Goal: Information Seeking & Learning: Learn about a topic

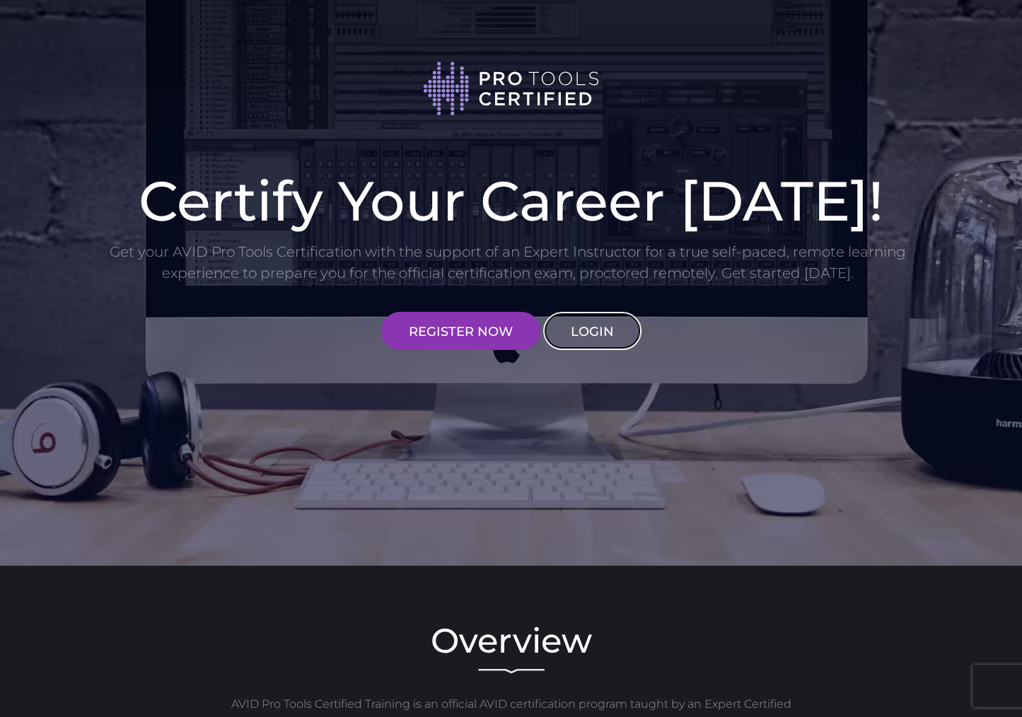
click at [595, 317] on link "LOGIN" at bounding box center [592, 331] width 98 height 38
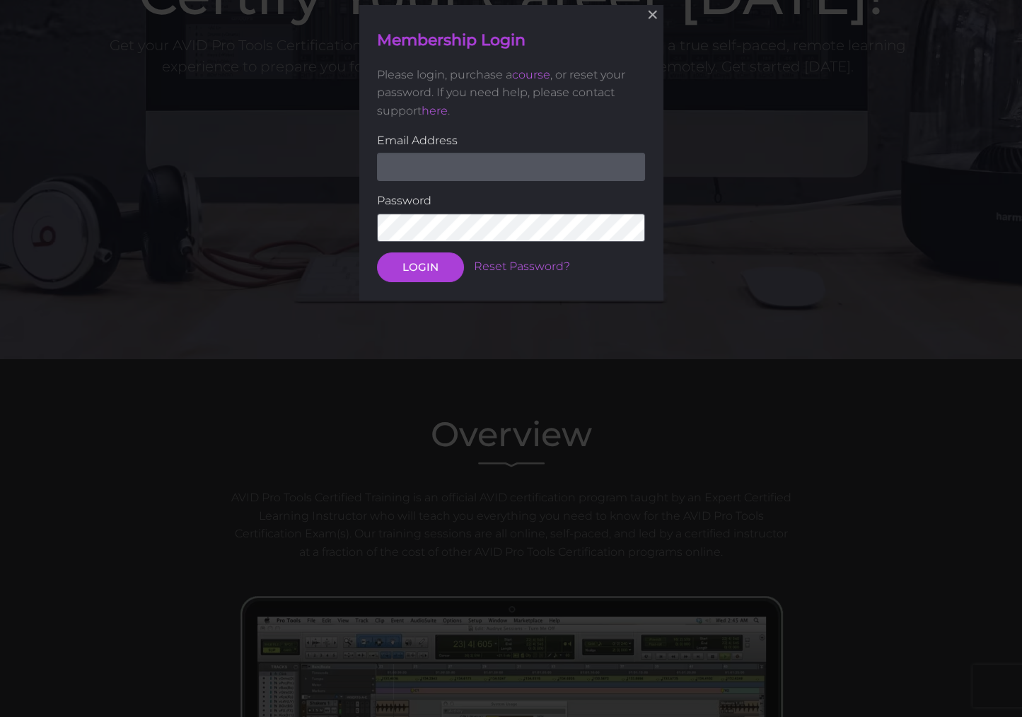
scroll to position [207, 0]
click at [486, 172] on input "email" at bounding box center [511, 166] width 268 height 28
type input "[EMAIL_ADDRESS][DOMAIN_NAME]"
click at [377, 251] on button "LOGIN" at bounding box center [420, 266] width 87 height 30
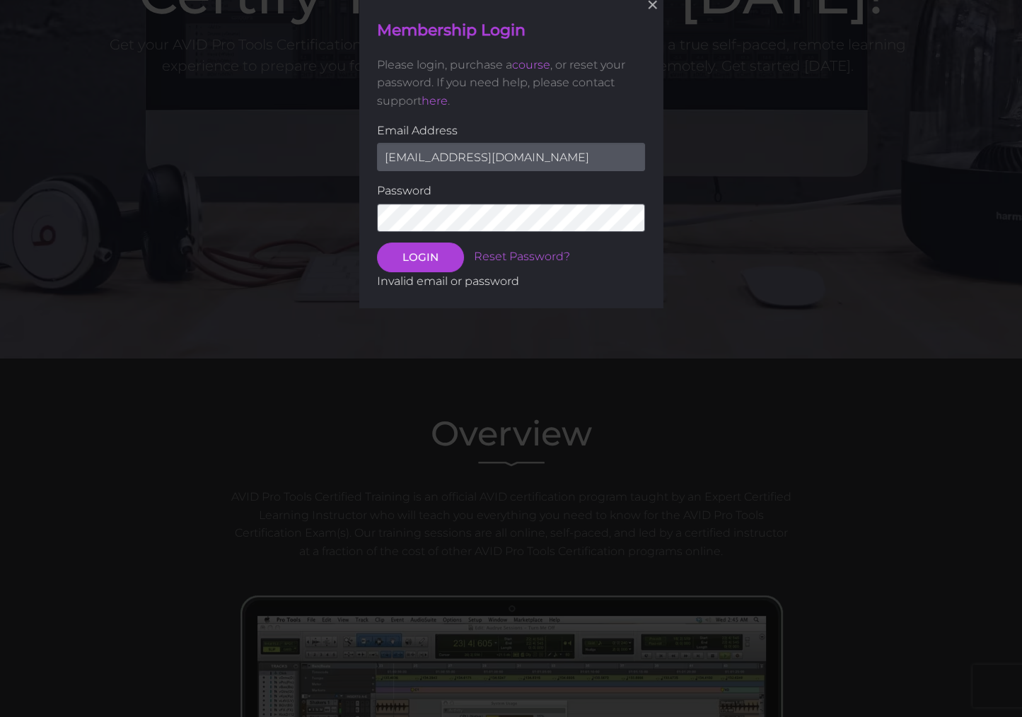
scroll to position [198, 0]
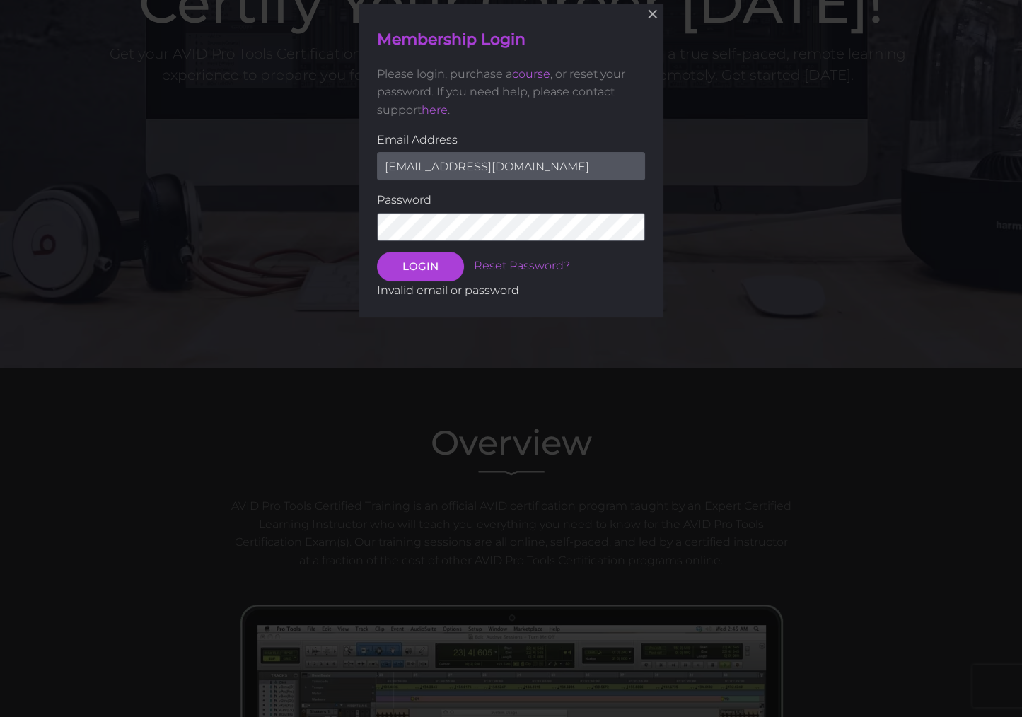
click at [377, 252] on button "LOGIN" at bounding box center [420, 267] width 87 height 30
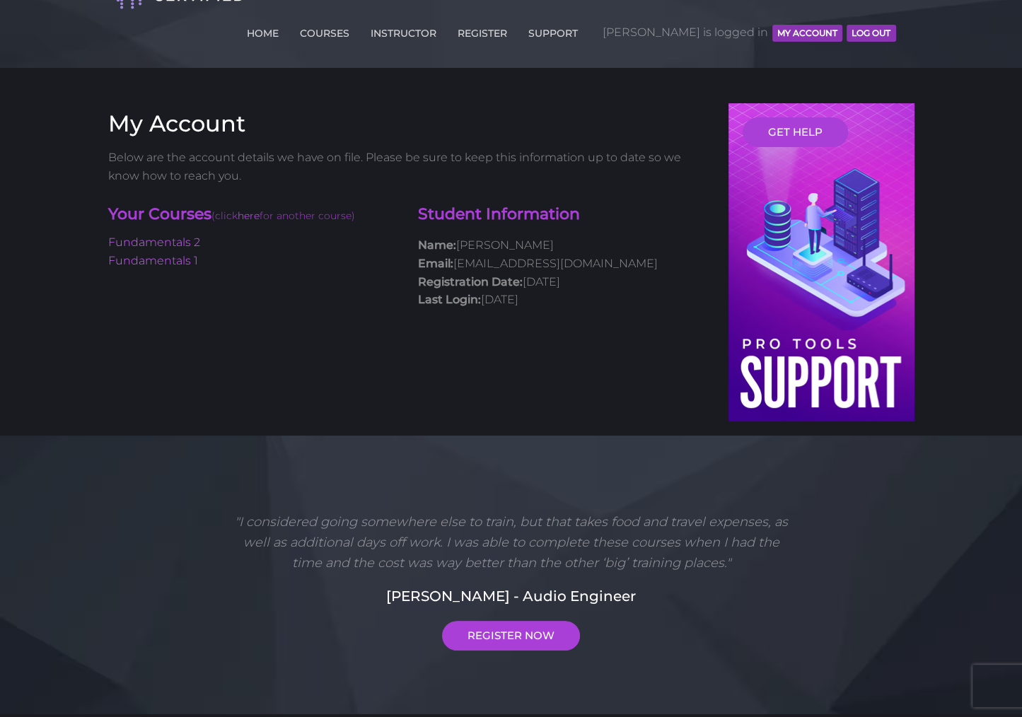
scroll to position [28, 0]
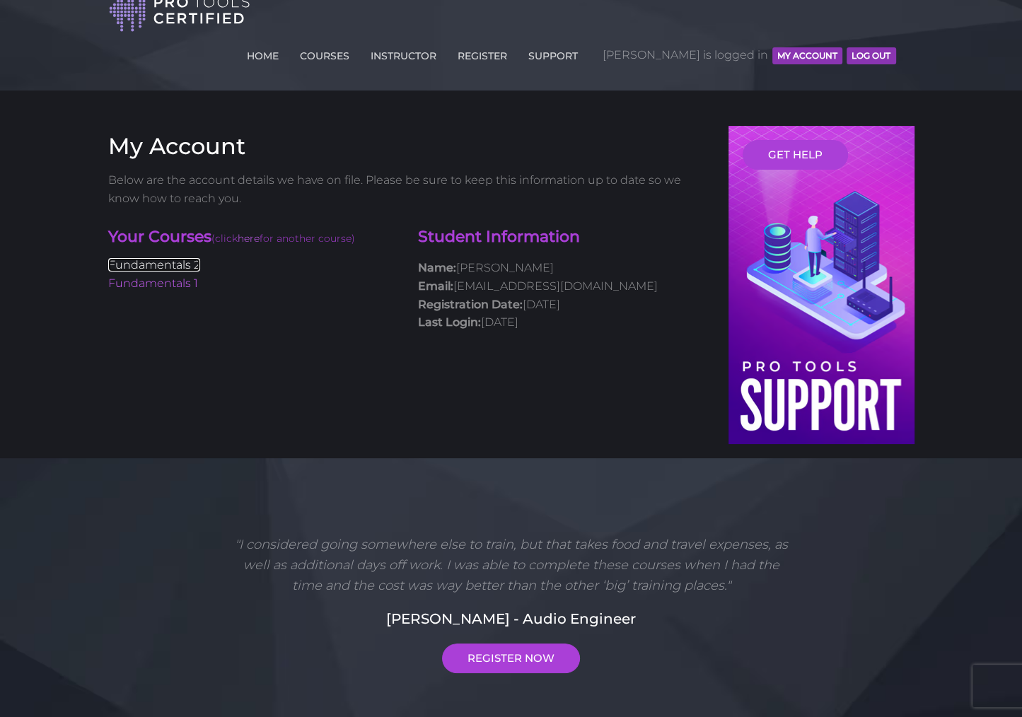
click at [170, 258] on link "Fundamentals 2" at bounding box center [154, 264] width 92 height 13
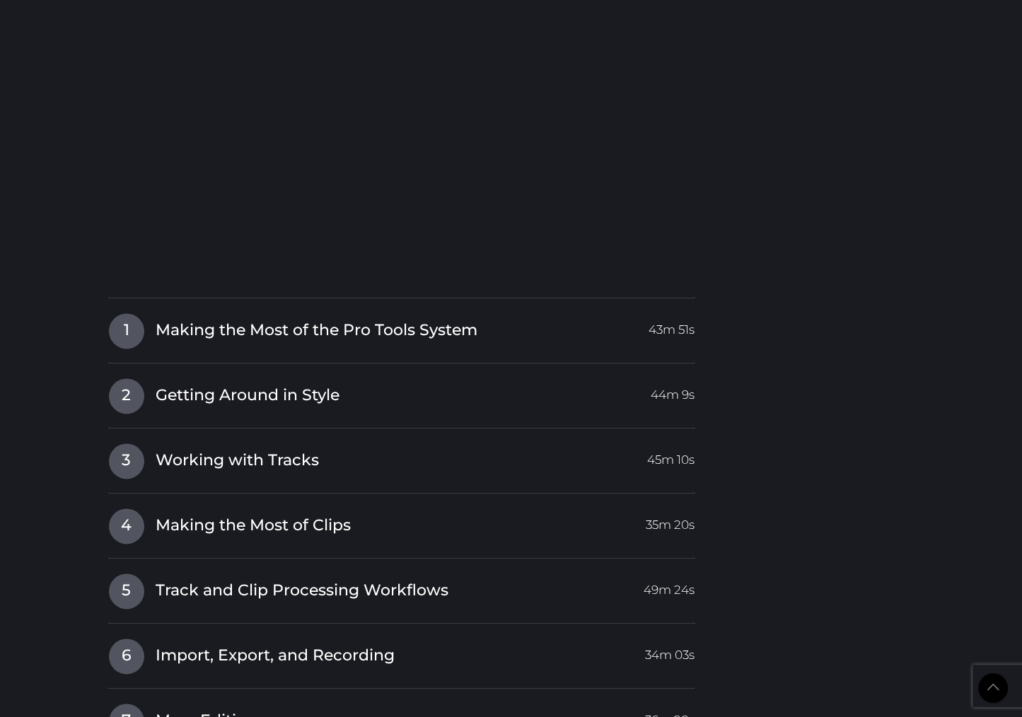
scroll to position [1651, 0]
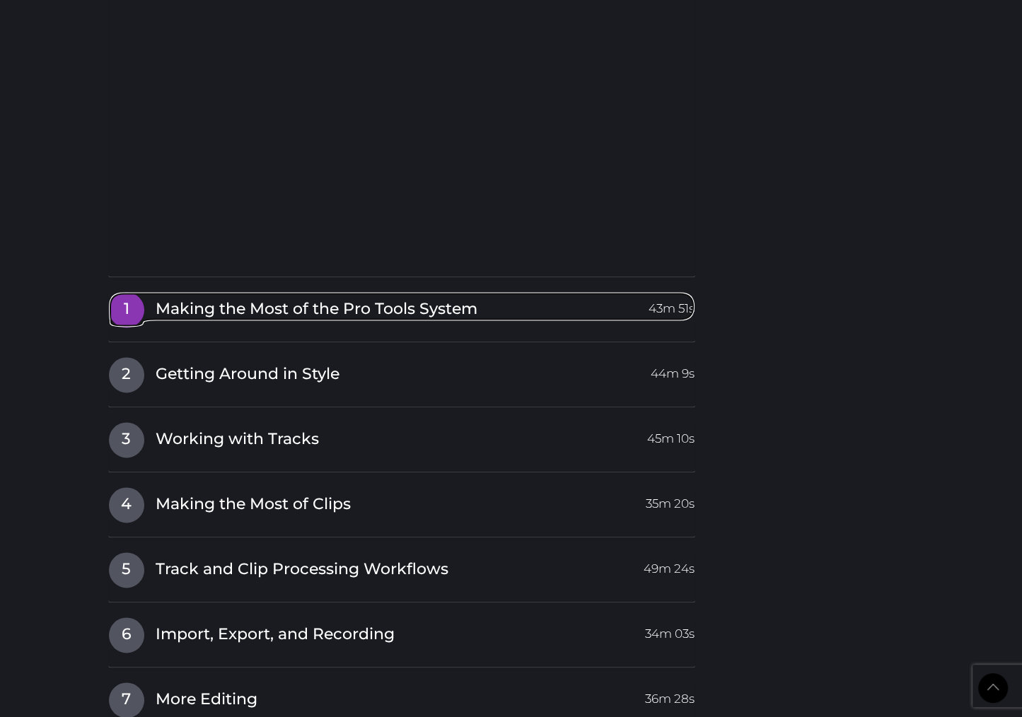
click at [221, 298] on span "Making the Most of the Pro Tools System" at bounding box center [317, 309] width 322 height 22
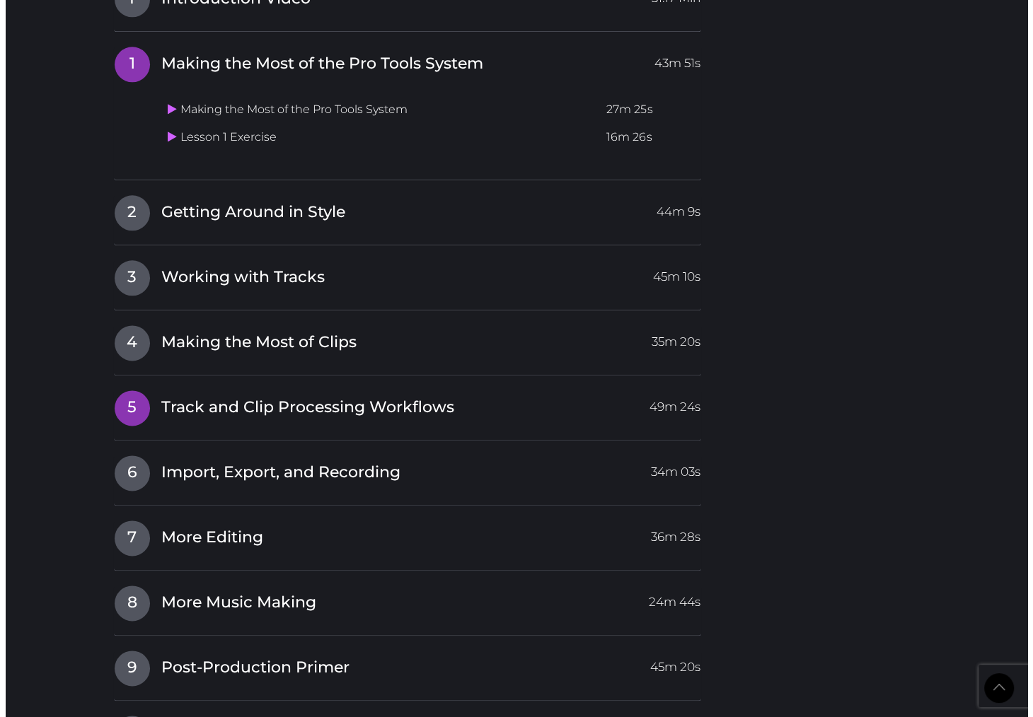
scroll to position [1592, 0]
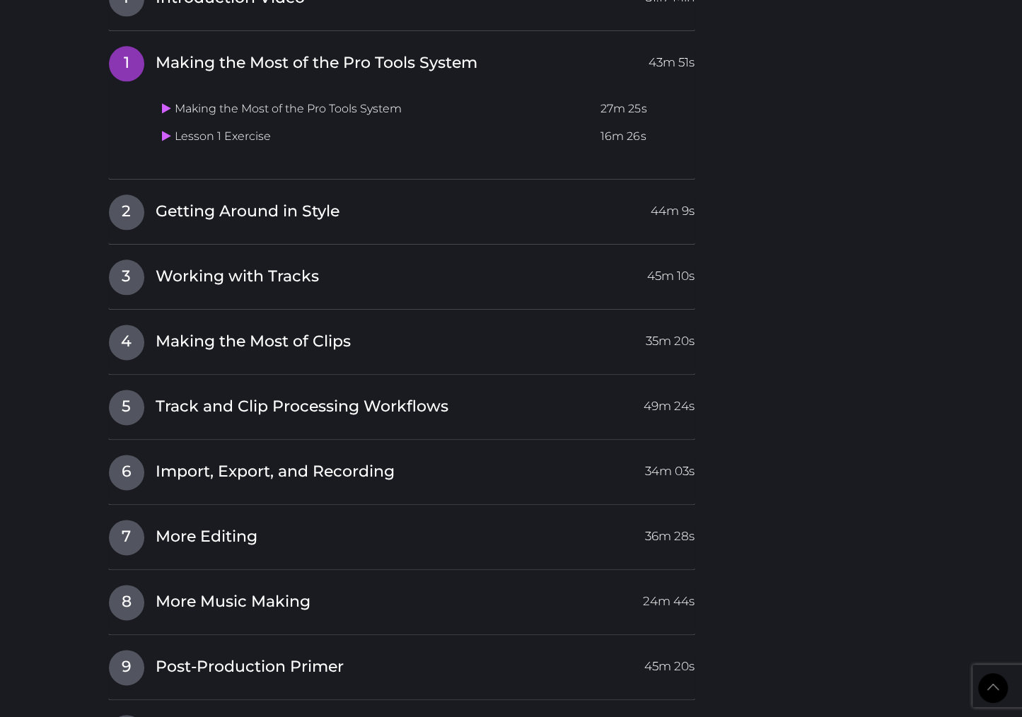
click at [163, 393] on div "5 Track and Clip Processing Workflows 49m 24s Track and Clip Processing Workflo…" at bounding box center [402, 414] width 588 height 51
click at [134, 390] on span "5" at bounding box center [126, 407] width 35 height 35
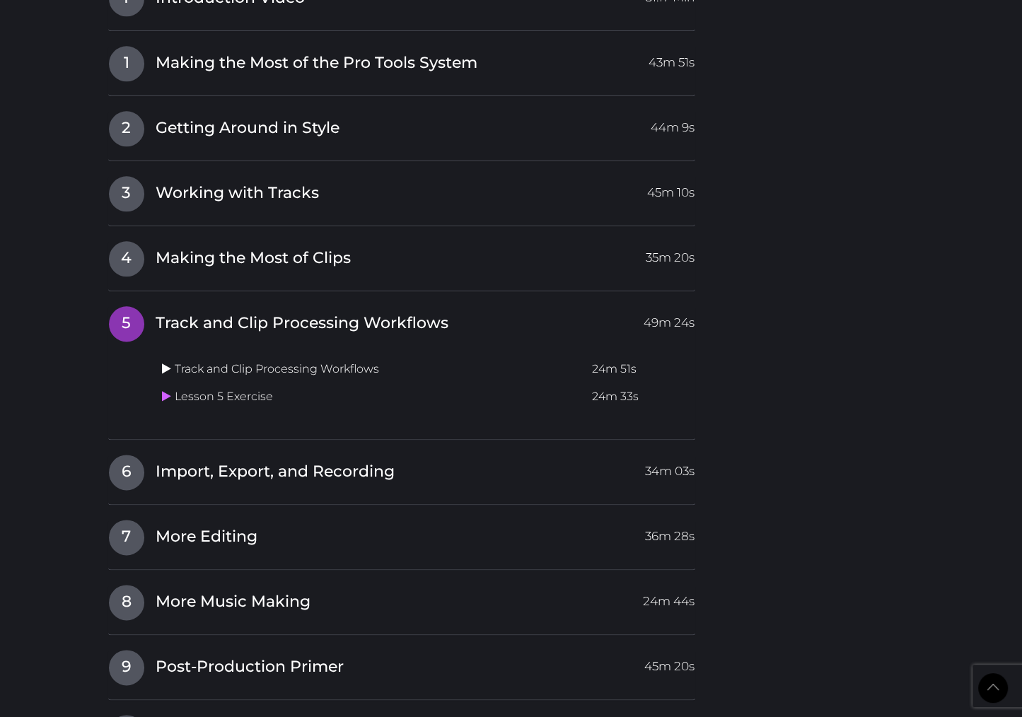
click at [167, 363] on icon at bounding box center [166, 368] width 9 height 11
